Goal: Task Accomplishment & Management: Manage account settings

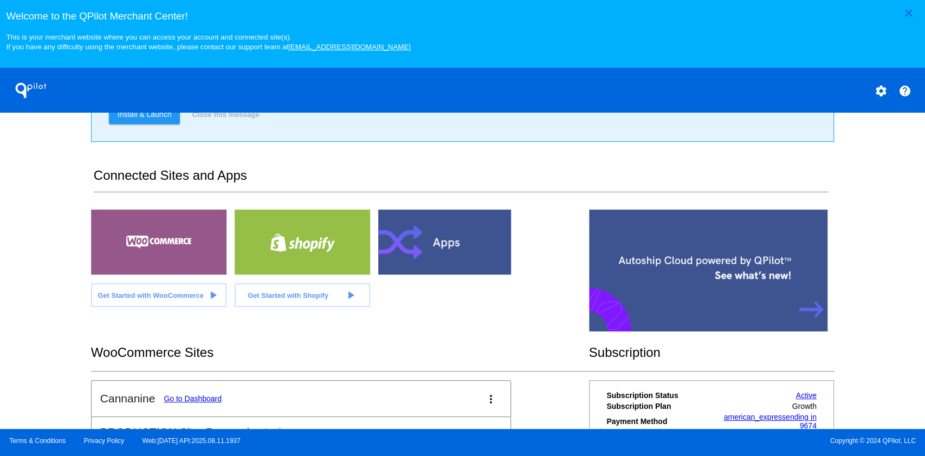
scroll to position [217, 0]
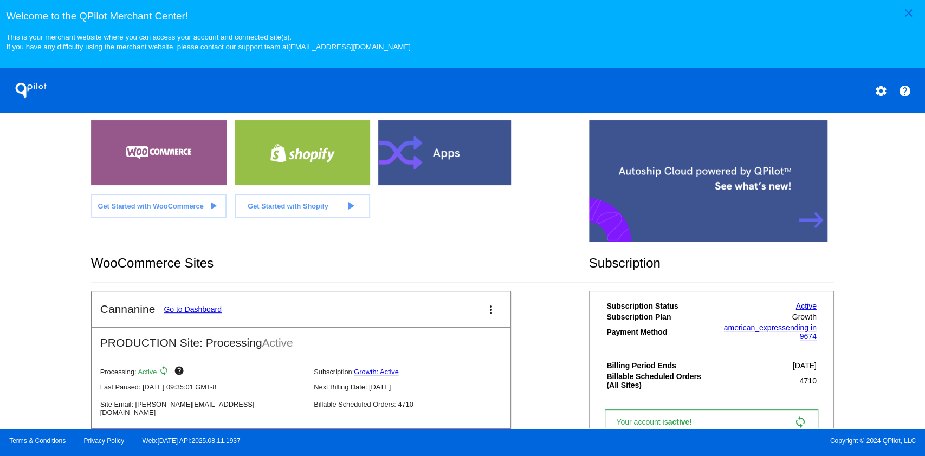
click at [213, 315] on mat-card-title "Cannanine Go to Dashboard" at bounding box center [160, 309] width 121 height 13
click at [211, 310] on link "Go to Dashboard" at bounding box center [193, 309] width 58 height 9
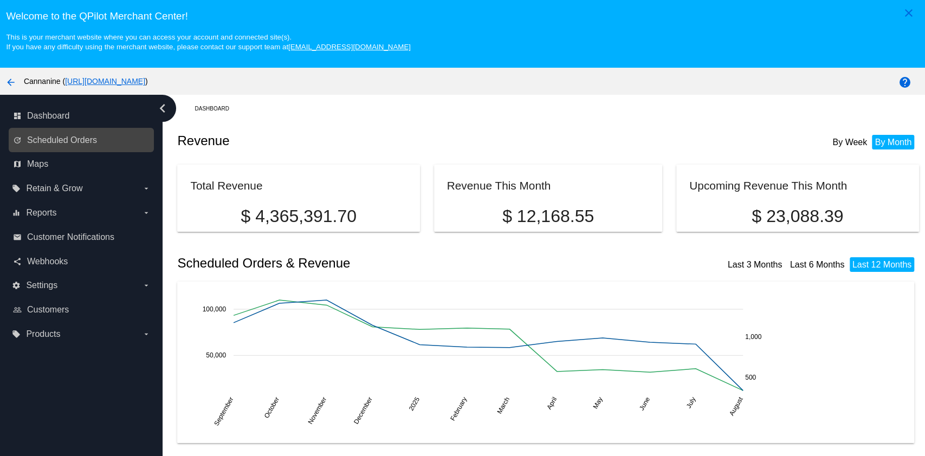
click at [65, 129] on div "update Scheduled Orders" at bounding box center [81, 140] width 145 height 24
click at [72, 135] on span "Scheduled Orders" at bounding box center [62, 140] width 70 height 10
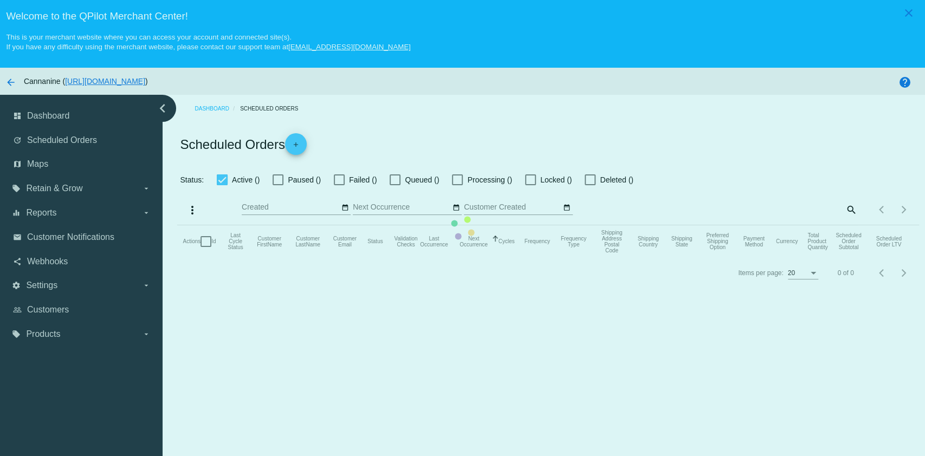
checkbox input "true"
